Goal: Information Seeking & Learning: Learn about a topic

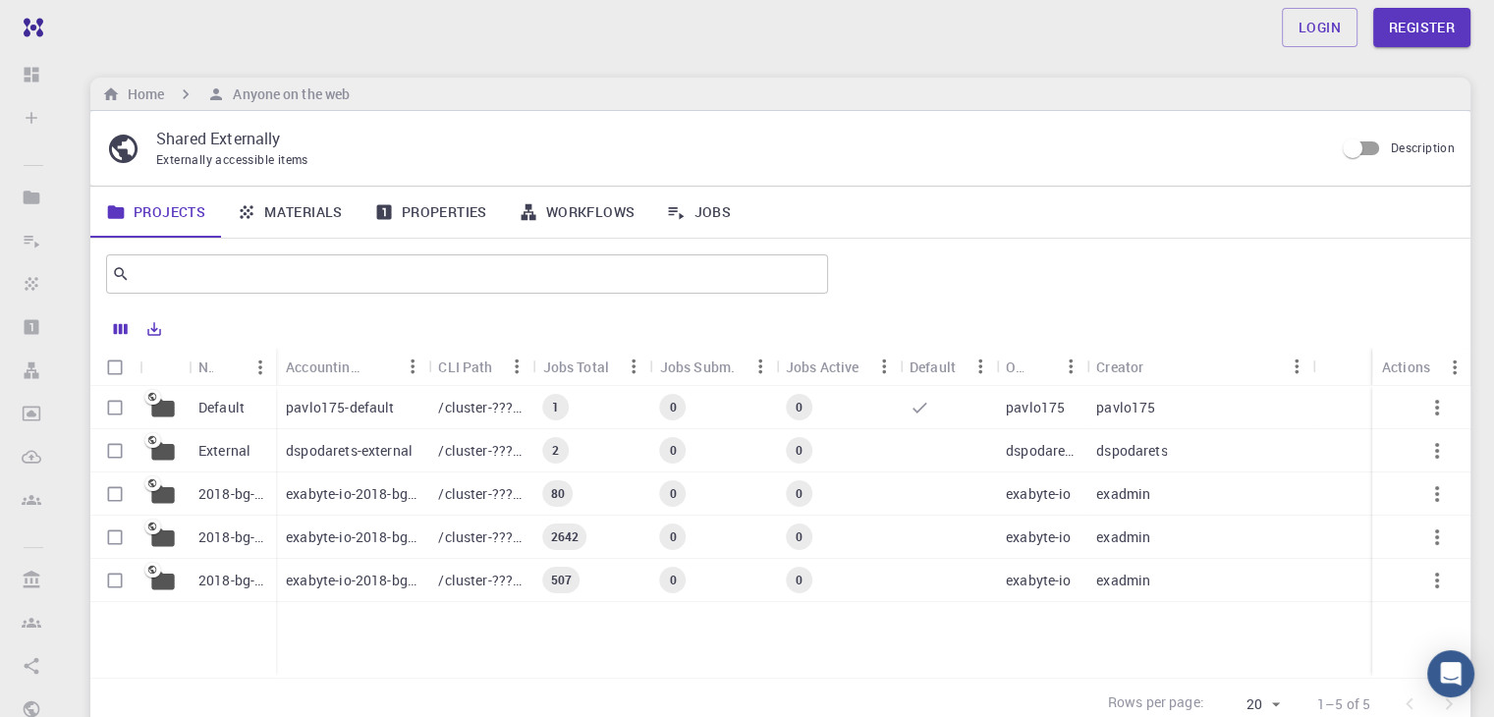
click at [310, 206] on link "Materials" at bounding box center [290, 212] width 138 height 51
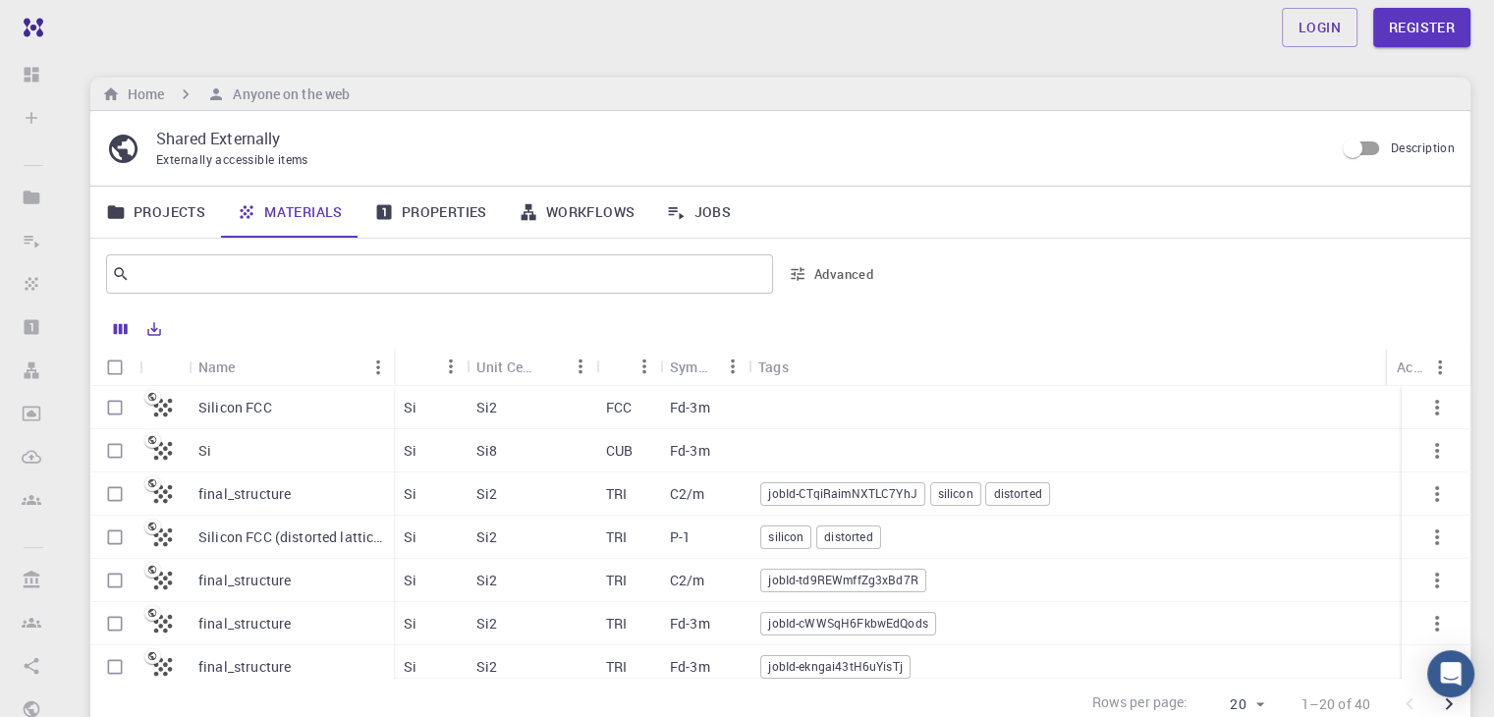
click at [229, 406] on p "Silicon FCC" at bounding box center [235, 408] width 74 height 20
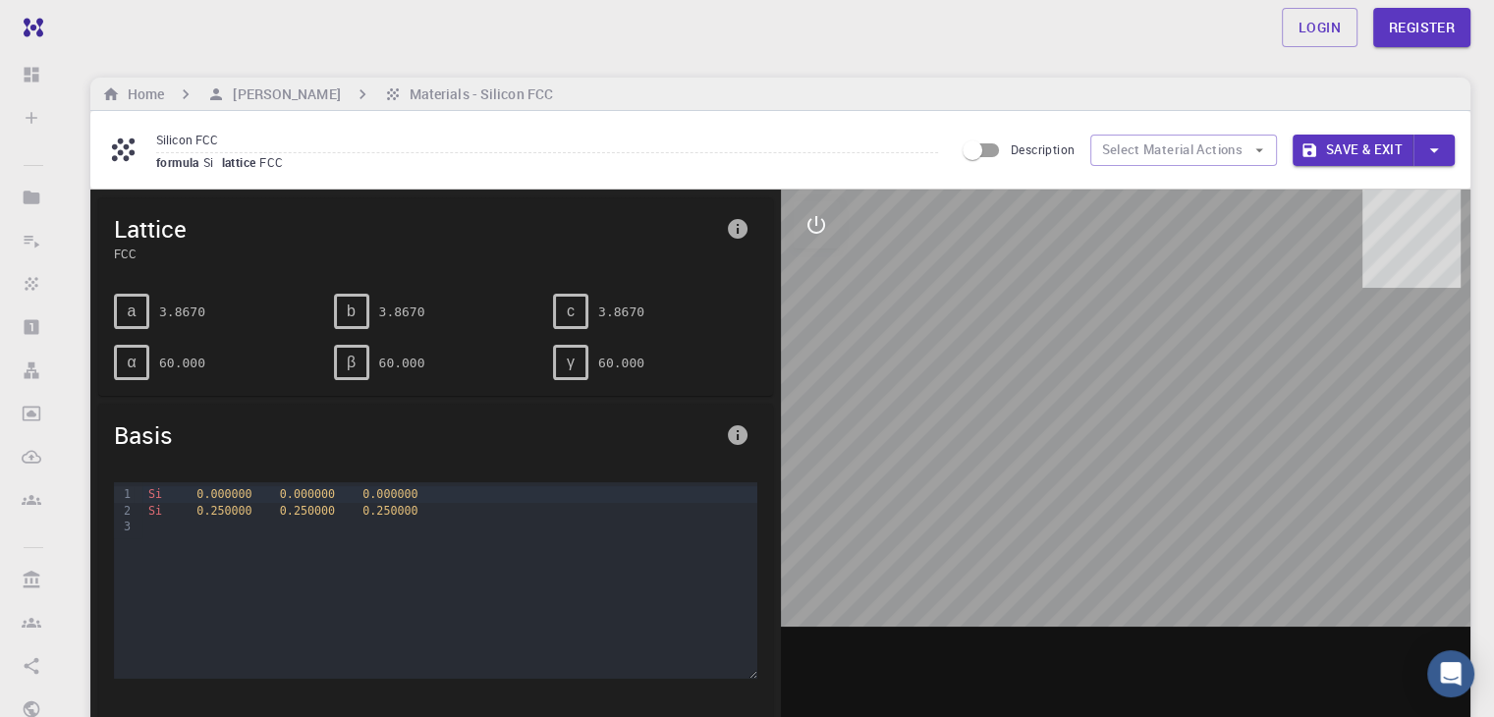
drag, startPoint x: 1155, startPoint y: 425, endPoint x: 1176, endPoint y: 411, distance: 25.4
click at [1176, 411] on div at bounding box center [1126, 495] width 691 height 611
drag, startPoint x: 1101, startPoint y: 500, endPoint x: 1131, endPoint y: 398, distance: 106.3
click at [1131, 398] on div at bounding box center [1126, 495] width 691 height 611
drag, startPoint x: 1175, startPoint y: 343, endPoint x: 1069, endPoint y: 365, distance: 108.5
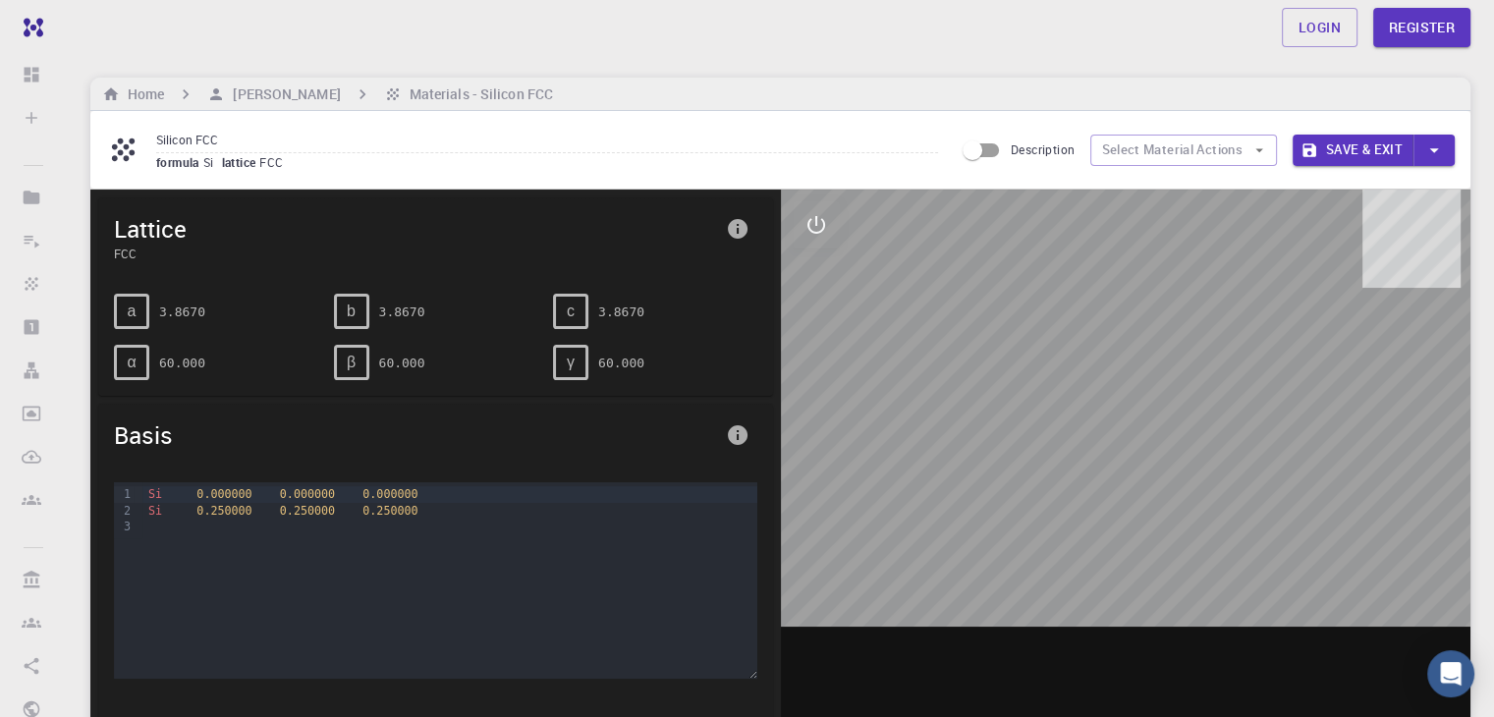
click at [1074, 366] on div at bounding box center [1126, 495] width 691 height 611
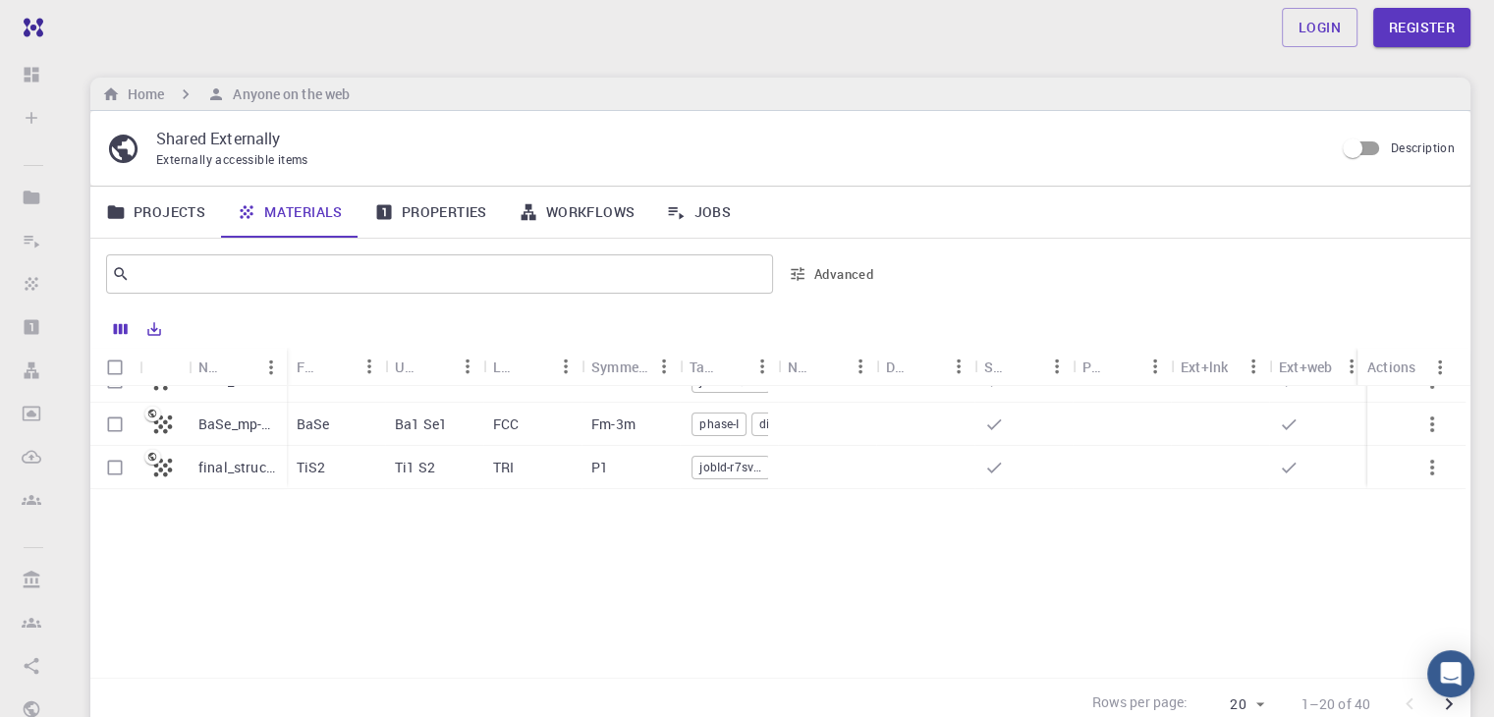
scroll to position [95, 0]
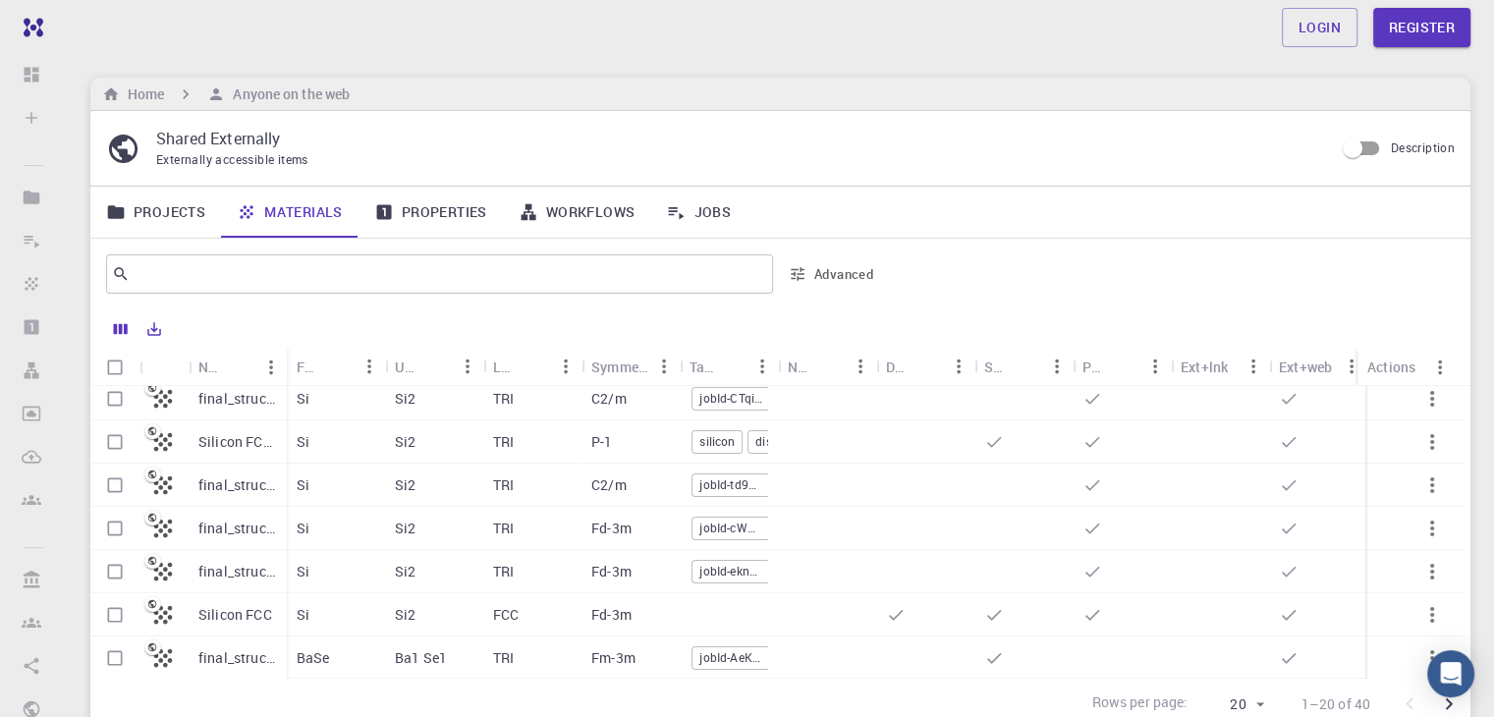
click at [217, 529] on p "final_structure" at bounding box center [237, 529] width 79 height 20
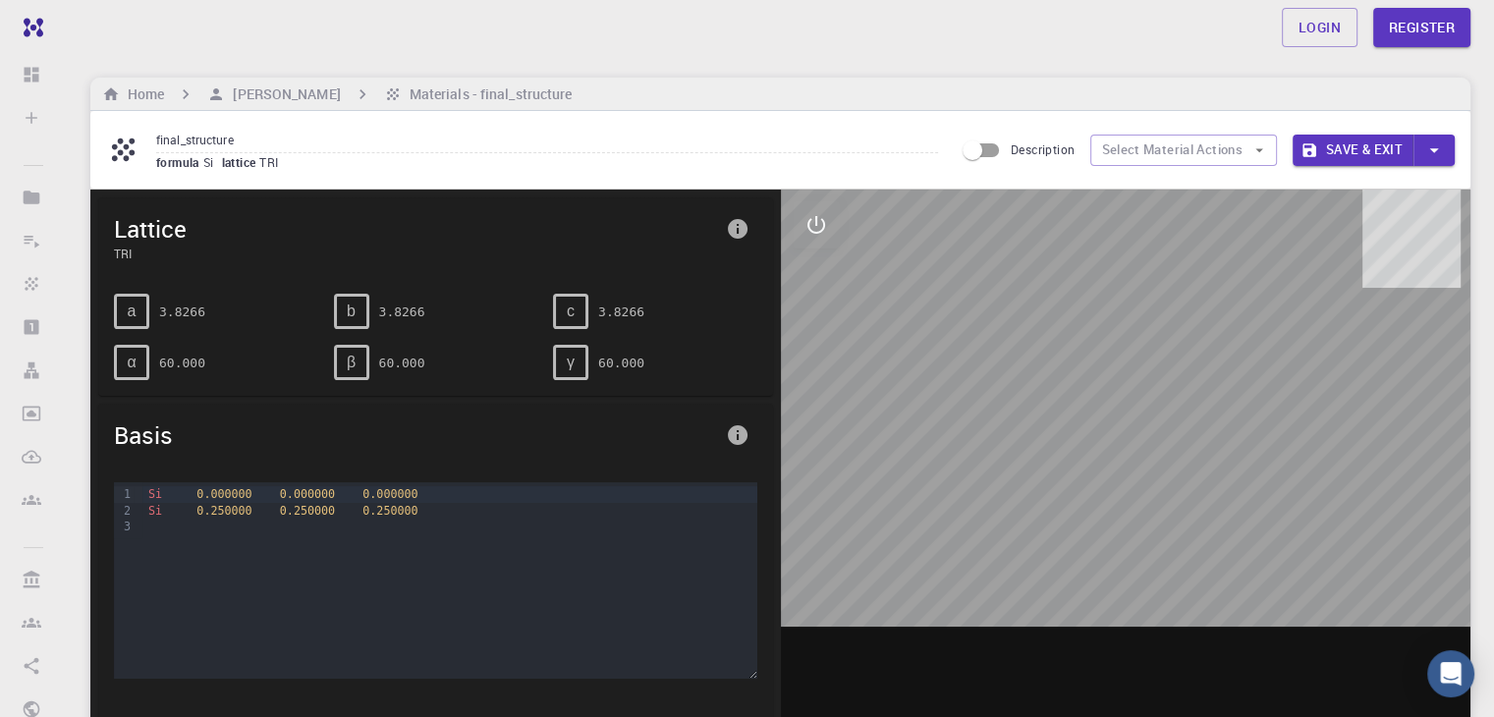
drag, startPoint x: 1151, startPoint y: 458, endPoint x: 1047, endPoint y: 453, distance: 104.2
click at [1047, 453] on div at bounding box center [1126, 495] width 691 height 611
drag, startPoint x: 1219, startPoint y: 498, endPoint x: 1207, endPoint y: 446, distance: 53.4
click at [1207, 447] on div at bounding box center [1126, 495] width 691 height 611
click at [816, 226] on icon "interactive" at bounding box center [817, 225] width 24 height 24
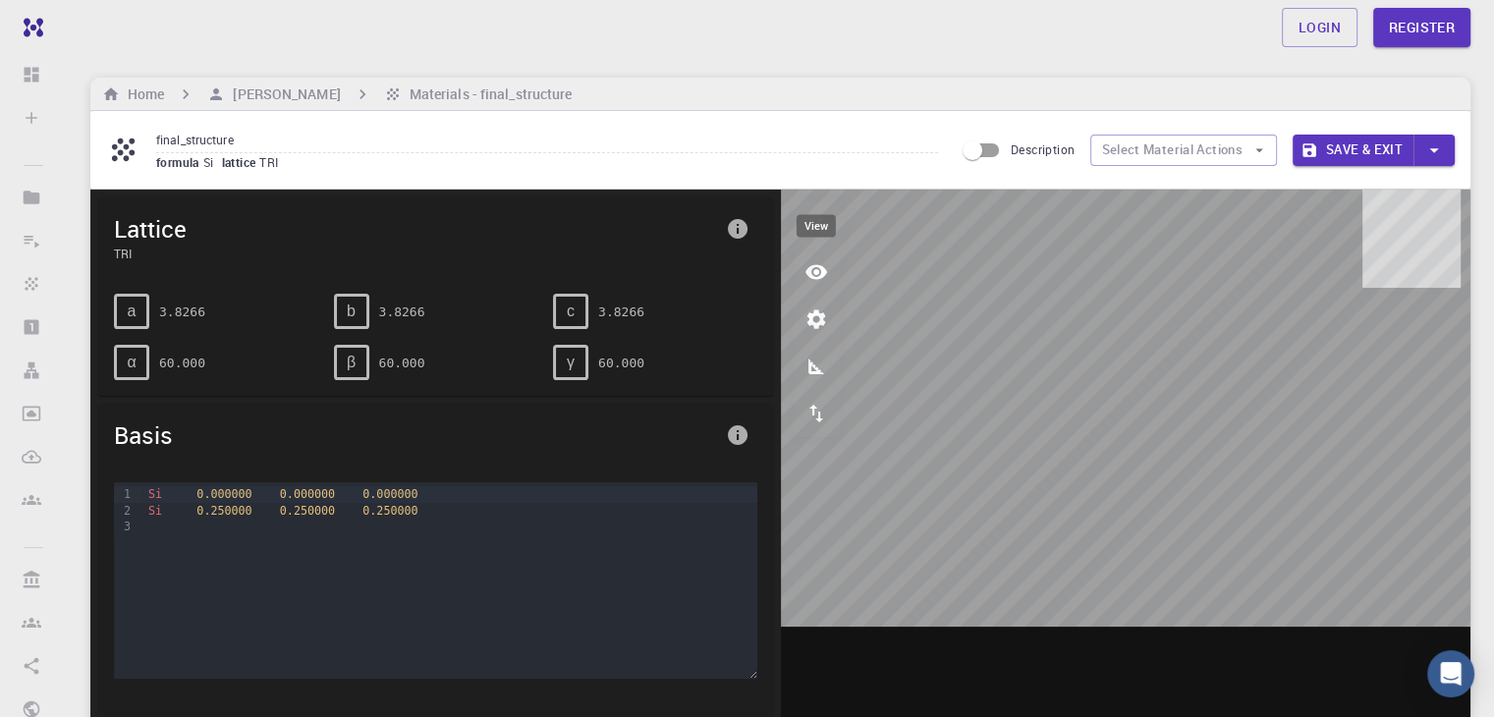
click at [813, 267] on icon "view" at bounding box center [817, 272] width 22 height 15
click at [813, 274] on icon "view" at bounding box center [817, 272] width 24 height 24
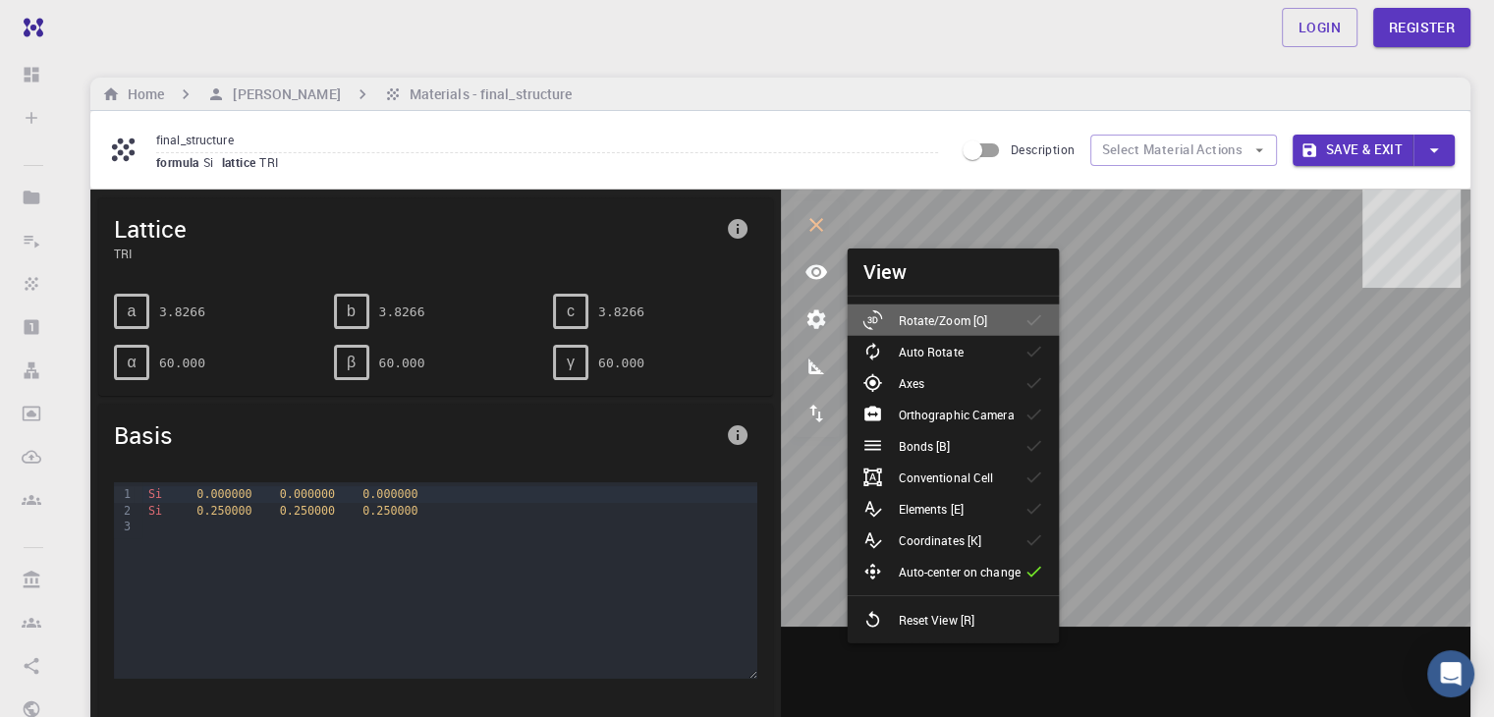
click at [955, 330] on li "Rotate/Zoom [O]" at bounding box center [953, 320] width 212 height 31
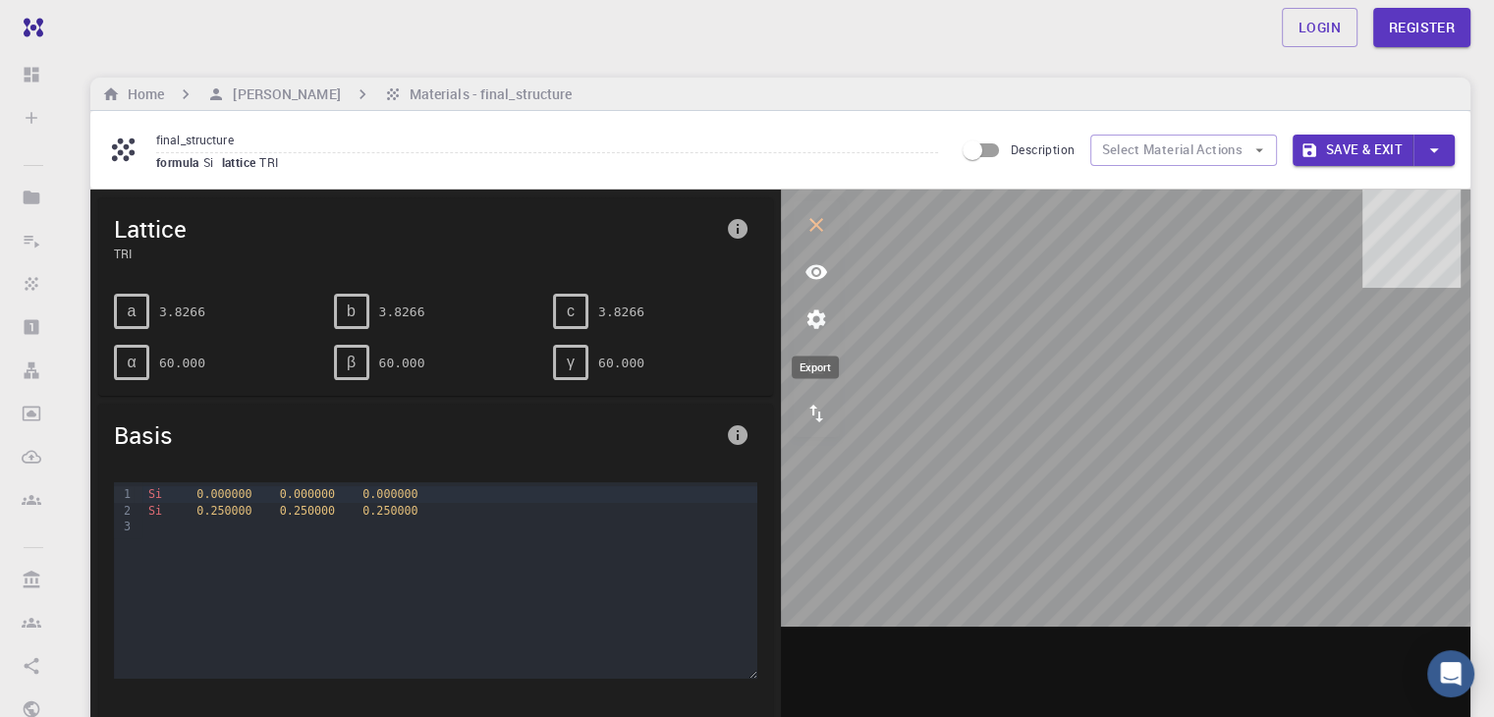
click at [812, 414] on icon "export" at bounding box center [816, 414] width 14 height 18
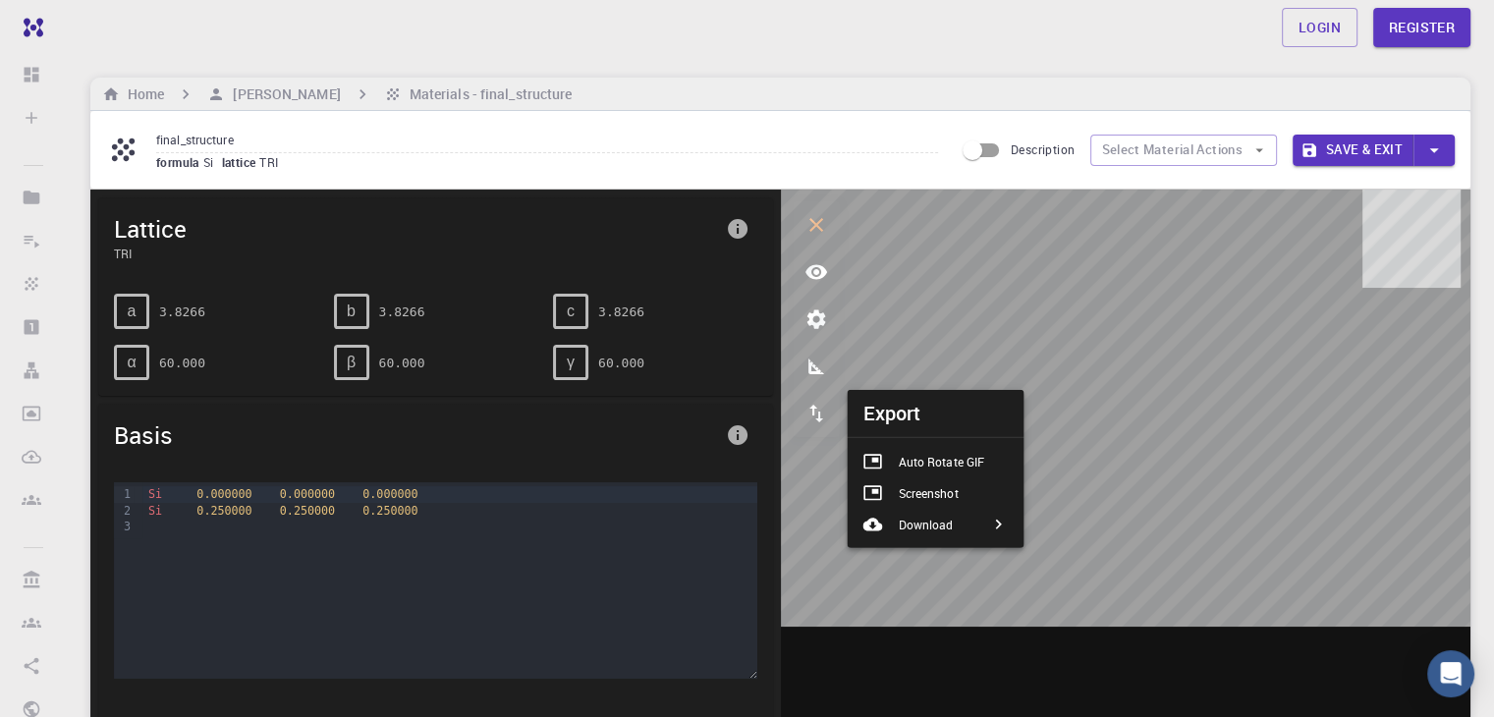
click at [991, 525] on icon at bounding box center [998, 525] width 20 height 20
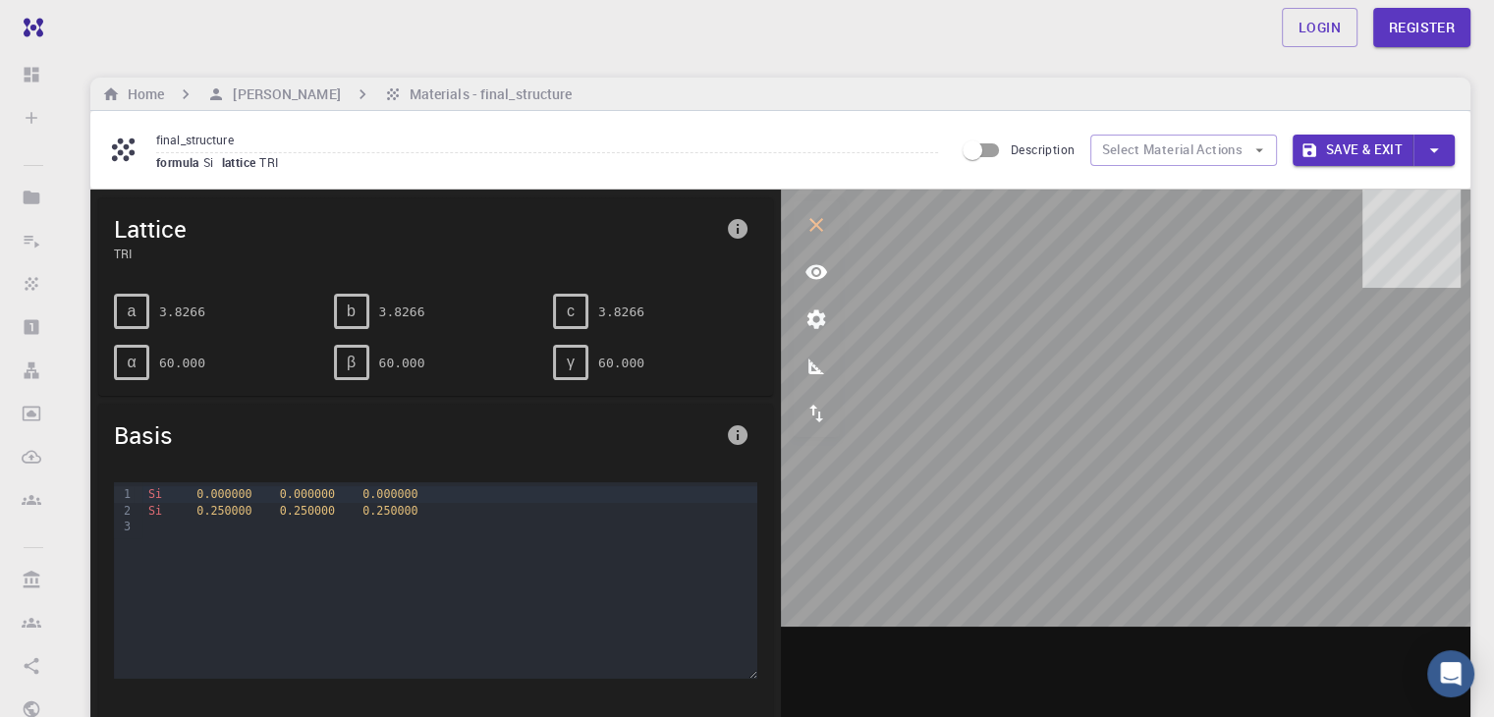
click at [163, 346] on pre "60.000" at bounding box center [182, 363] width 46 height 34
click at [134, 264] on div "Lattice TRI" at bounding box center [435, 237] width 675 height 81
click at [819, 374] on icon "measurements" at bounding box center [817, 367] width 24 height 24
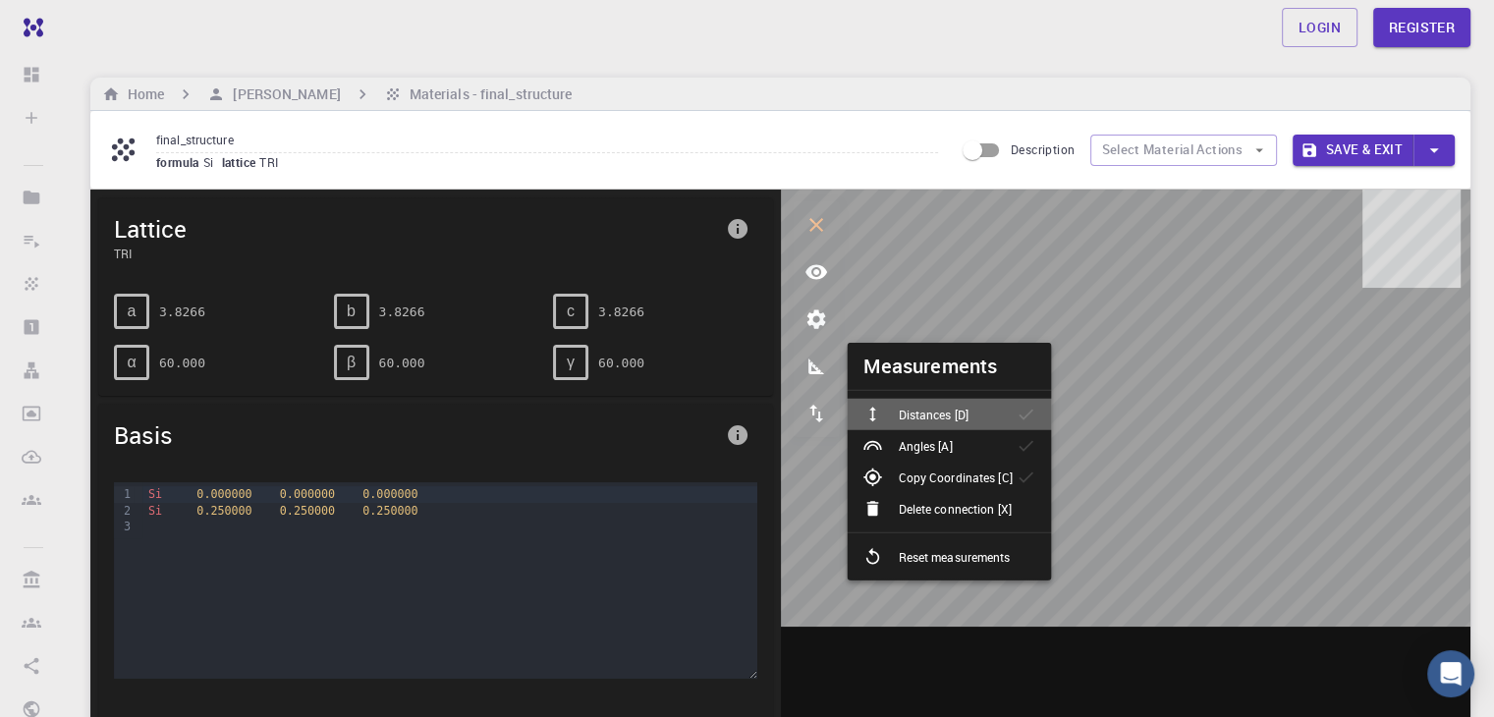
click at [979, 423] on div "Distances [D]" at bounding box center [923, 415] width 121 height 20
drag, startPoint x: 981, startPoint y: 434, endPoint x: 980, endPoint y: 449, distance: 14.8
click at [981, 435] on li "Angles [A]" at bounding box center [949, 445] width 204 height 31
click at [985, 475] on p "Copy Coordinates [C]" at bounding box center [955, 478] width 114 height 18
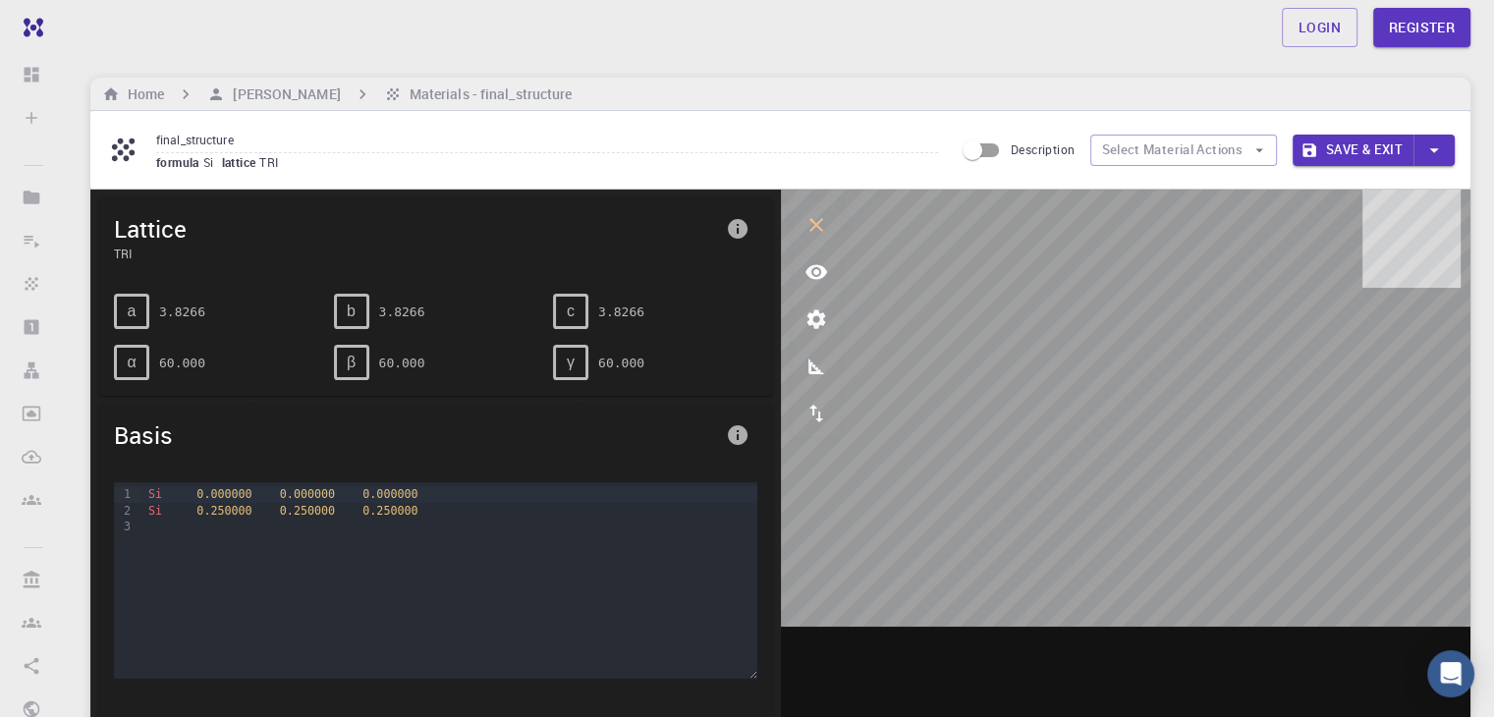
click at [236, 525] on div at bounding box center [449, 527] width 614 height 16
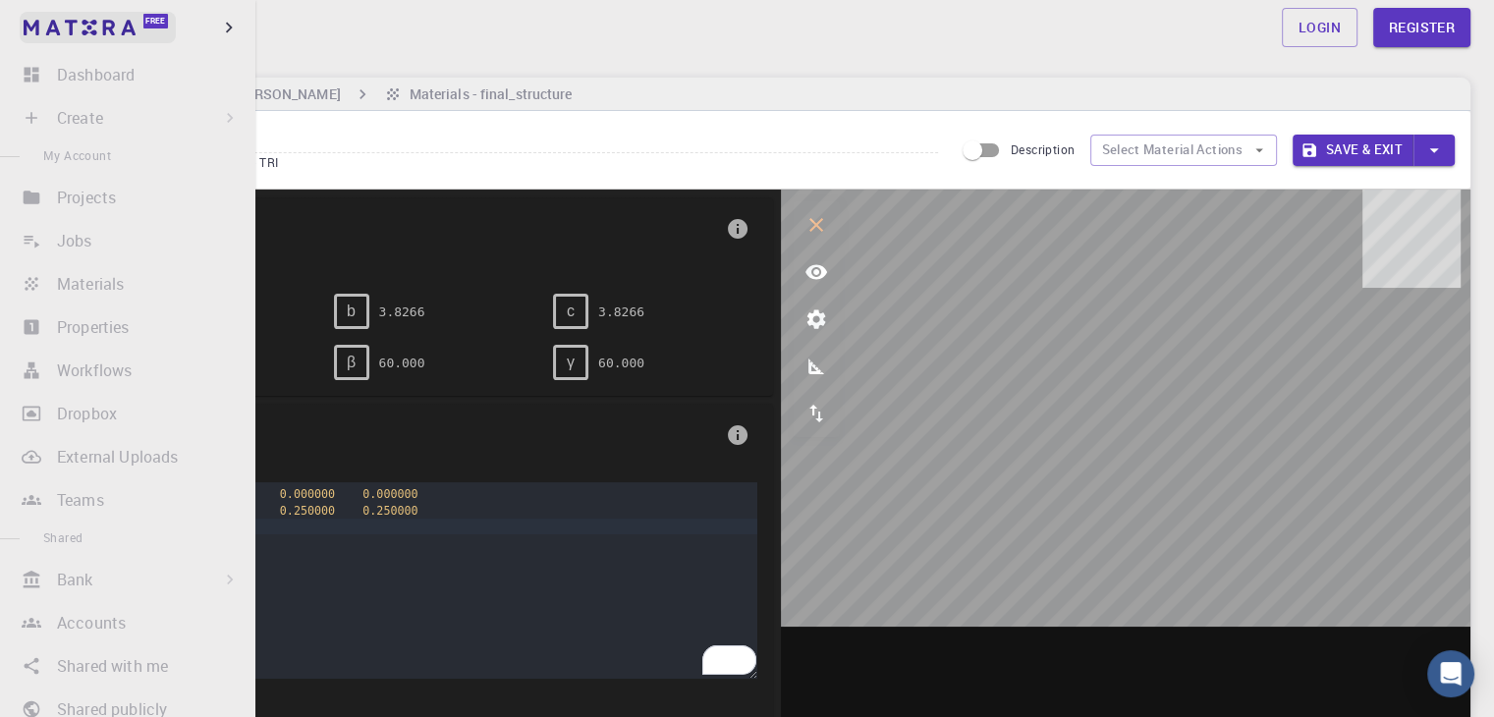
click at [28, 30] on img at bounding box center [38, 28] width 28 height 20
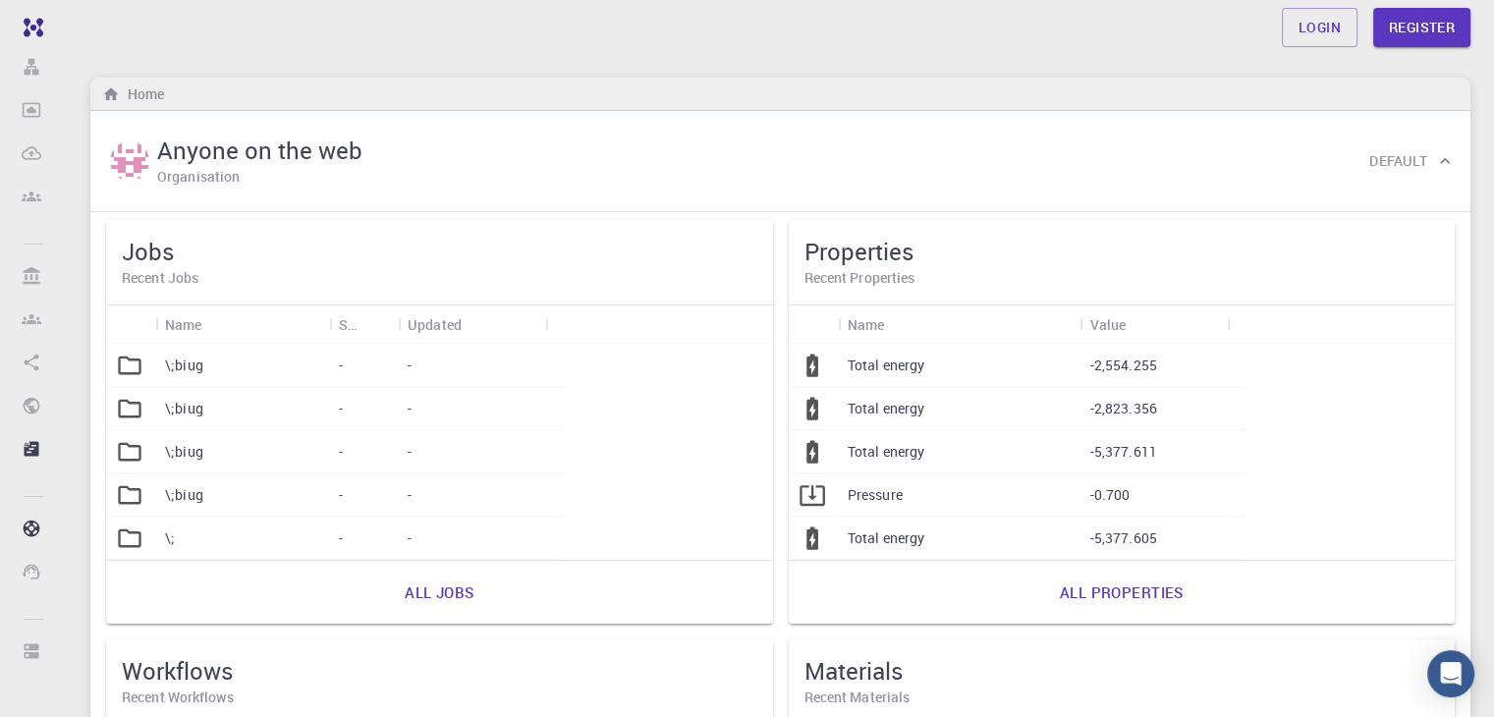
scroll to position [305, 0]
